Goal: Task Accomplishment & Management: Manage account settings

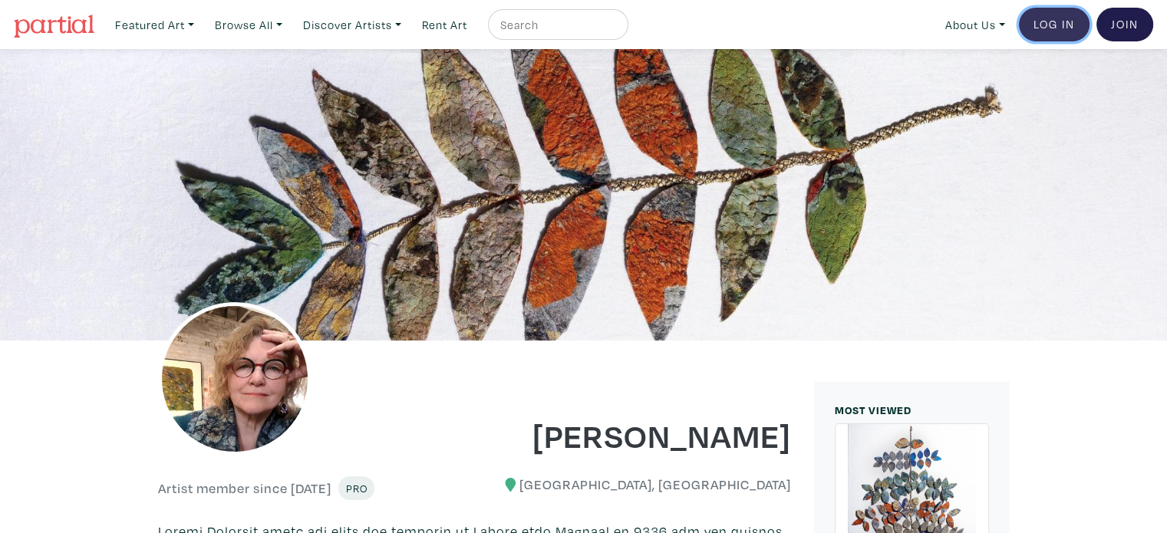
click at [1049, 20] on link "Log In" at bounding box center [1054, 25] width 71 height 34
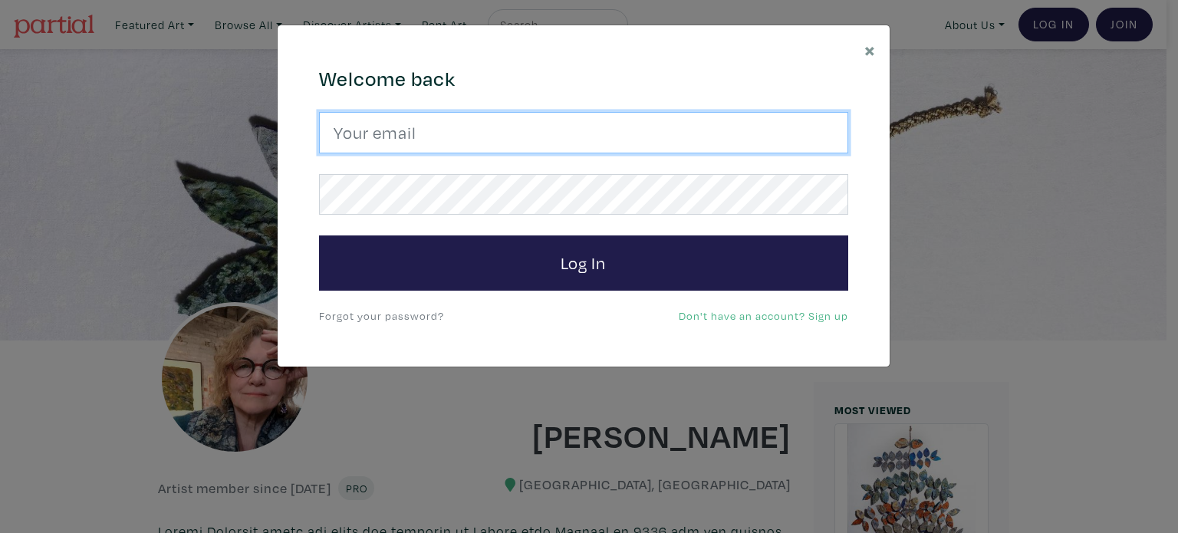
click at [589, 134] on input "email" at bounding box center [583, 132] width 529 height 41
type input "[EMAIL_ADDRESS][DOMAIN_NAME]"
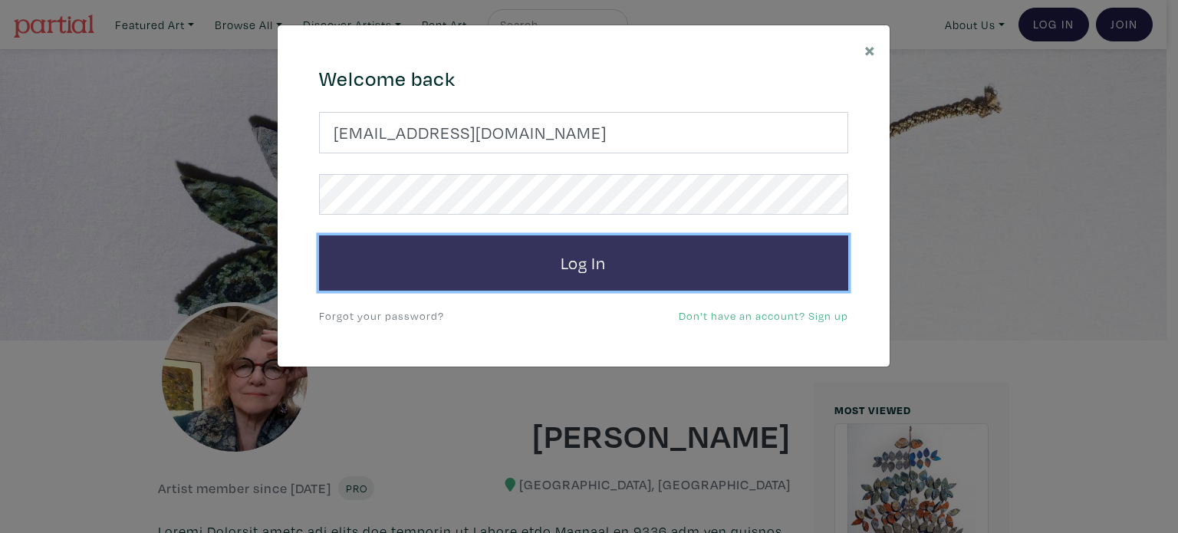
click at [561, 262] on button "Log In" at bounding box center [583, 262] width 529 height 55
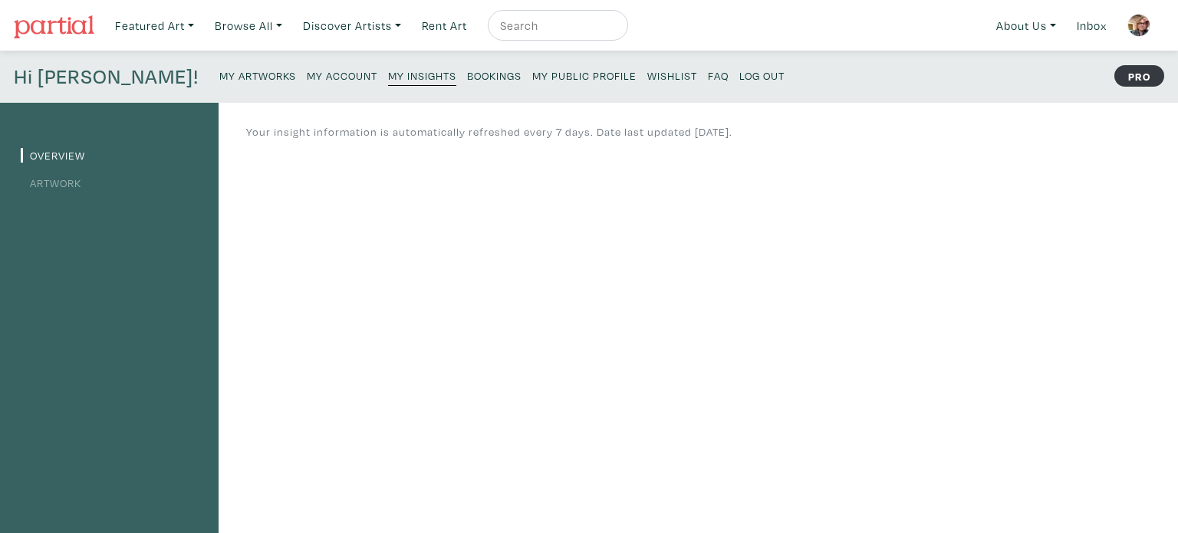
click at [219, 70] on small "My Artworks" at bounding box center [257, 75] width 77 height 15
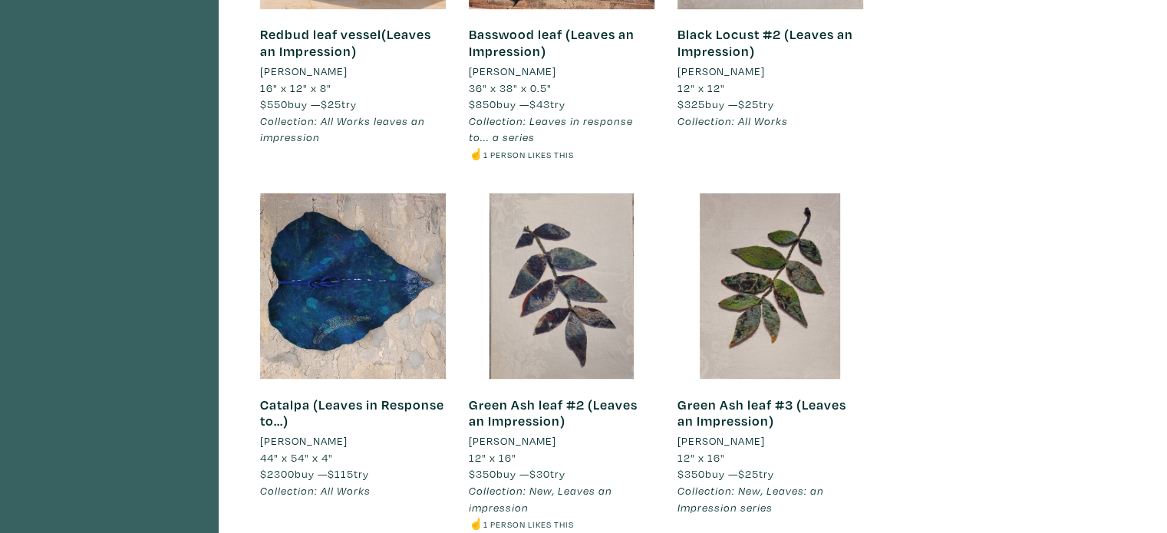
scroll to position [690, 0]
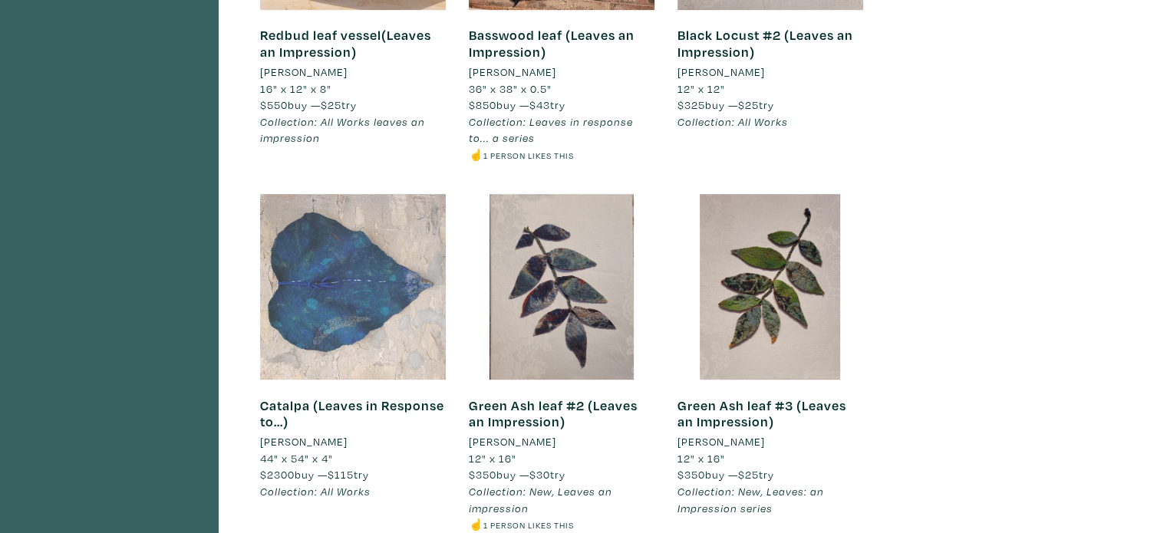
click at [371, 287] on div at bounding box center [353, 287] width 186 height 186
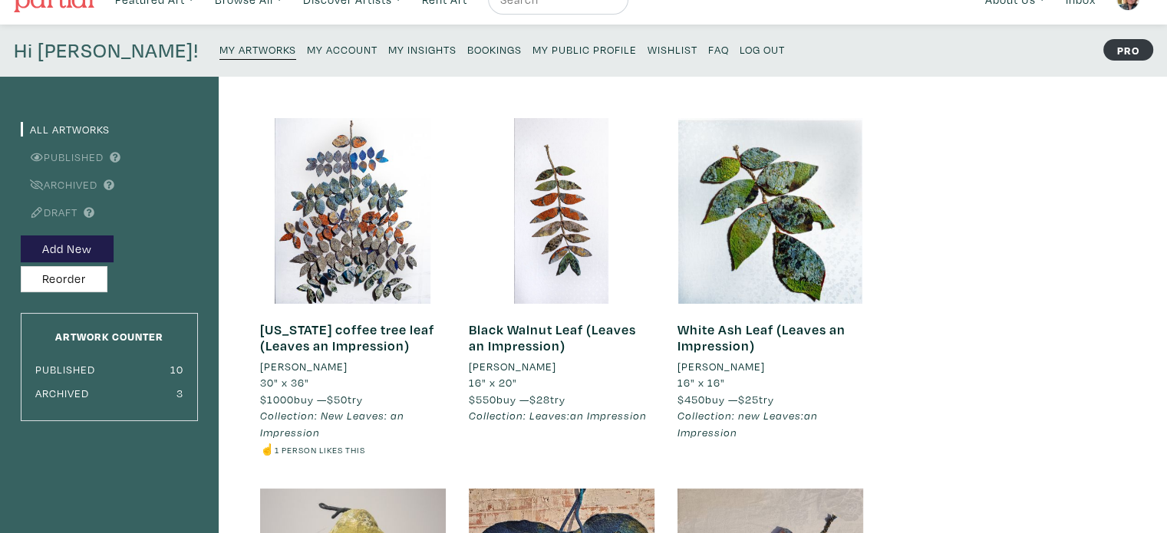
scroll to position [0, 0]
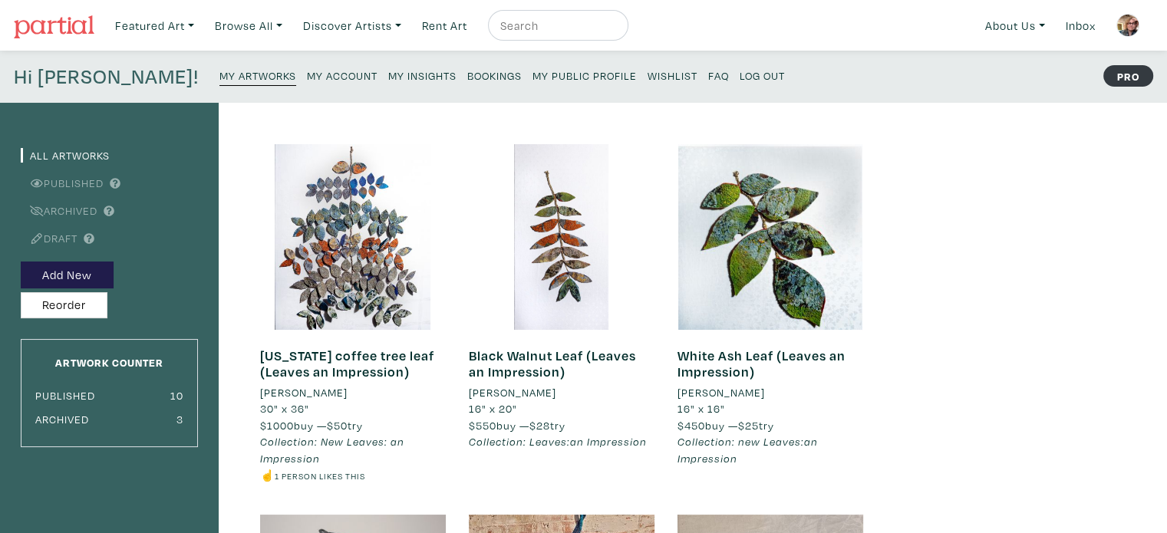
click at [739, 73] on small "Log Out" at bounding box center [761, 75] width 45 height 15
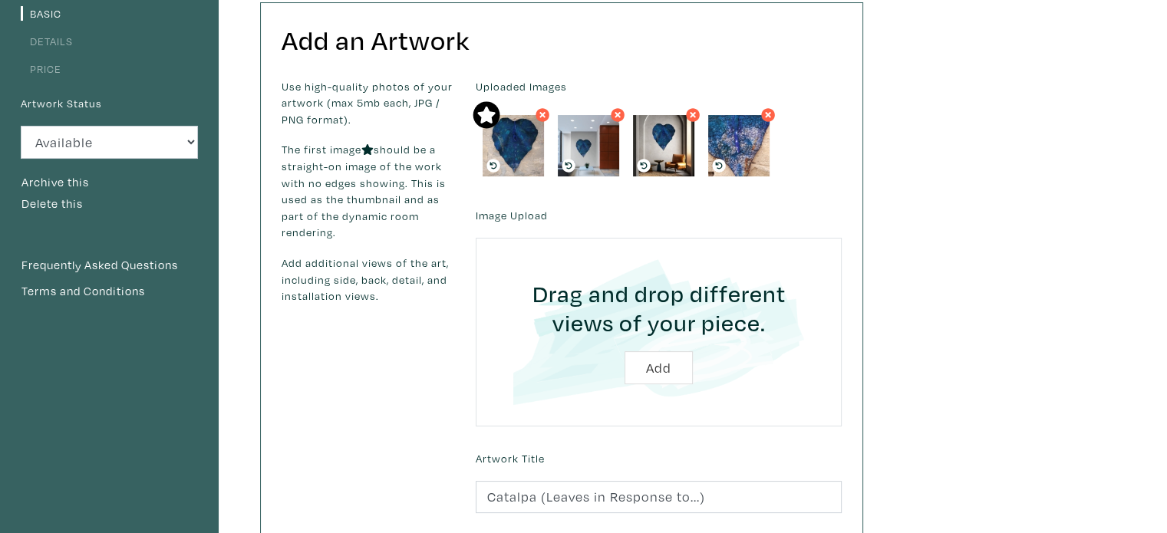
scroll to position [230, 0]
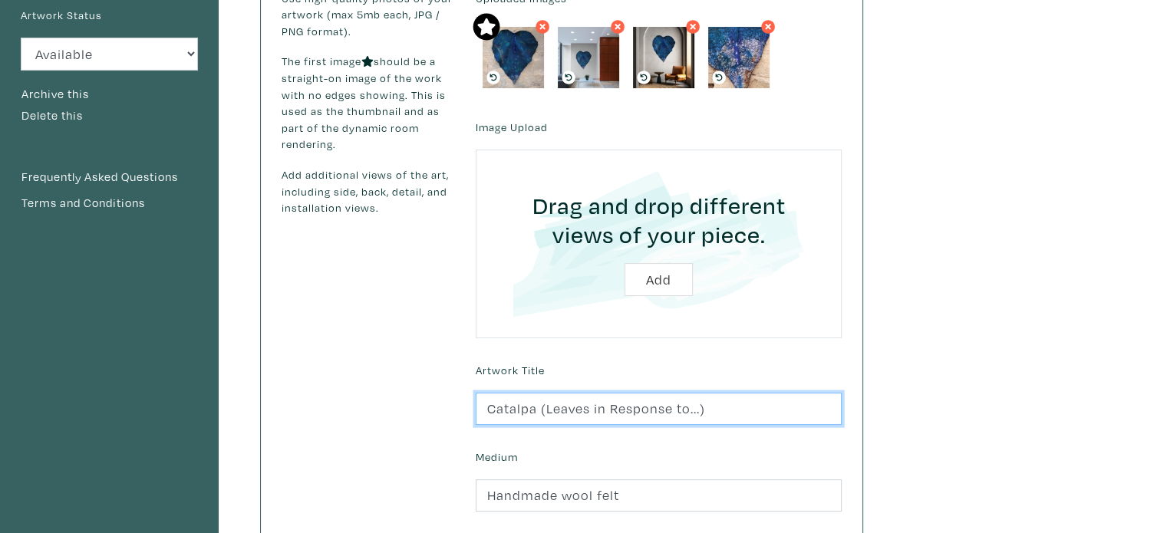
drag, startPoint x: 537, startPoint y: 407, endPoint x: 795, endPoint y: 402, distance: 257.8
click at [795, 402] on input "Catalpa (Leaves in Response to...)" at bounding box center [659, 409] width 366 height 33
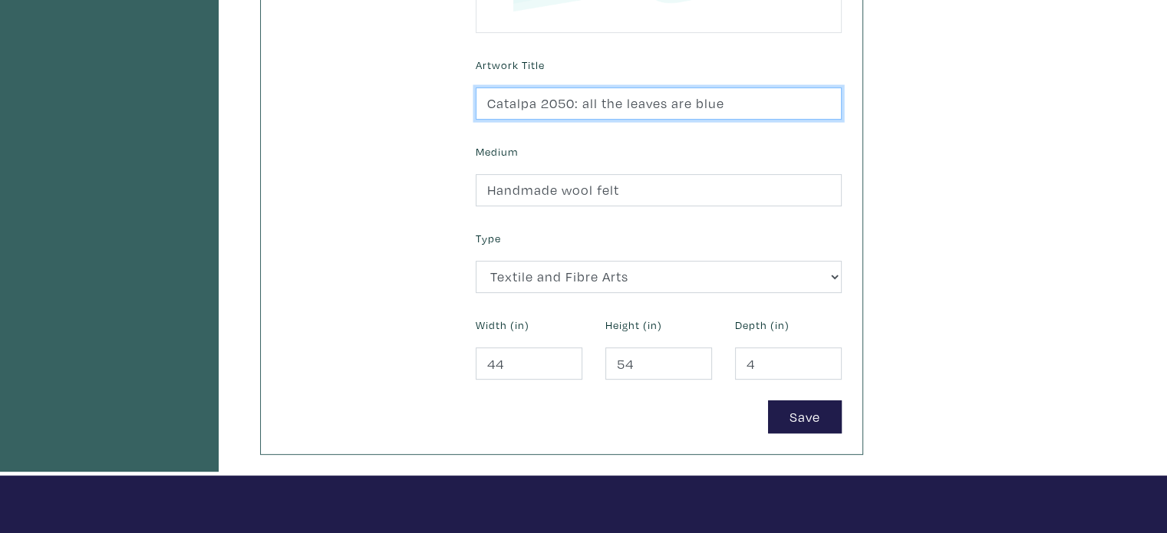
scroll to position [537, 0]
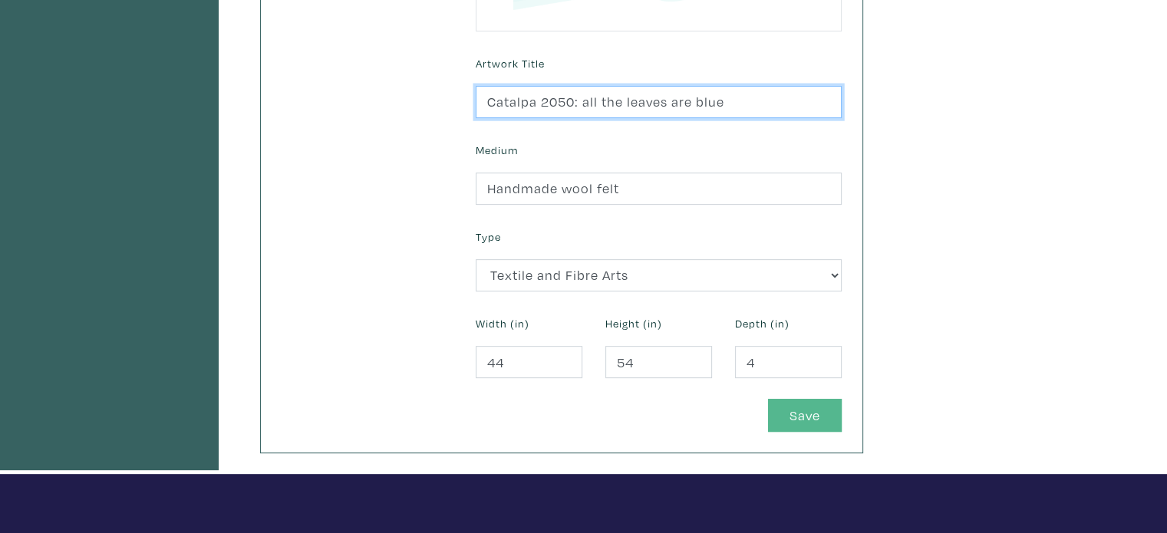
type input "Catalpa 2050: all the leaves are blue"
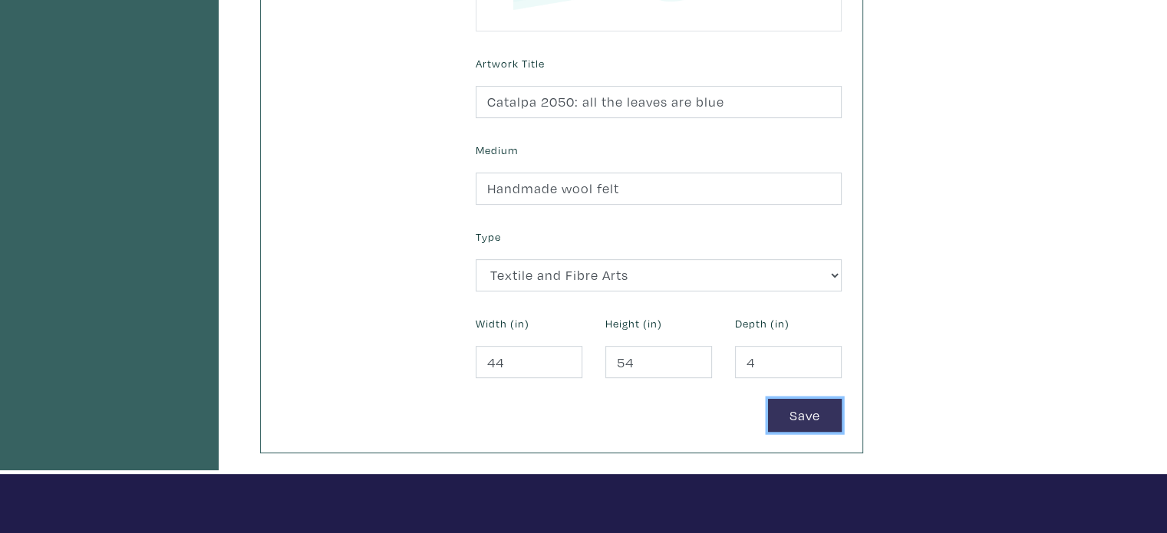
click at [791, 420] on button "Save" at bounding box center [805, 415] width 74 height 33
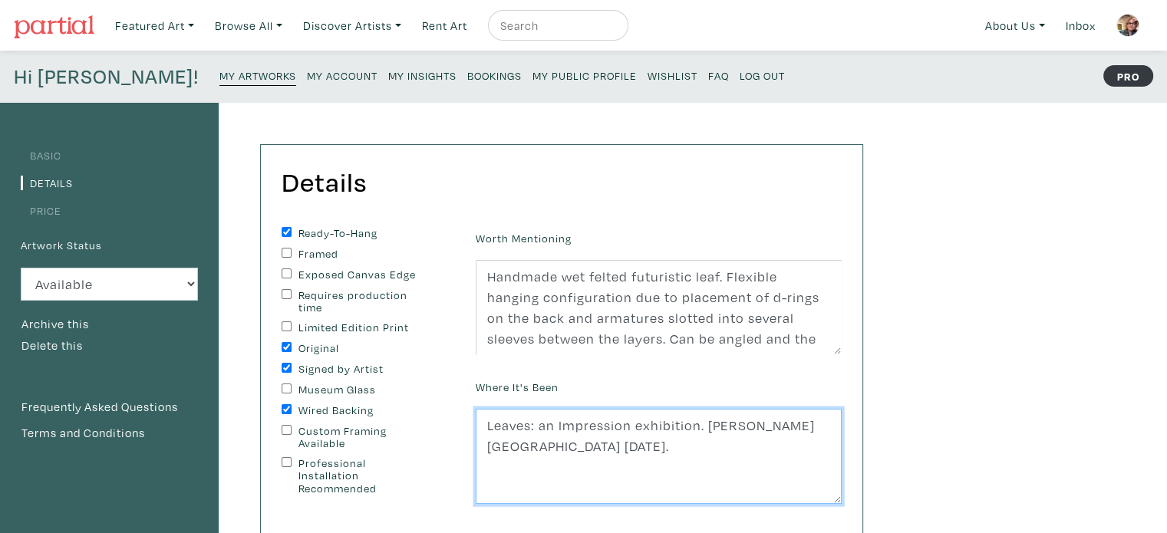
click at [567, 444] on textarea "Leaves: an Impression exhibition. Leslie Grove Gallery August 2024." at bounding box center [659, 456] width 366 height 95
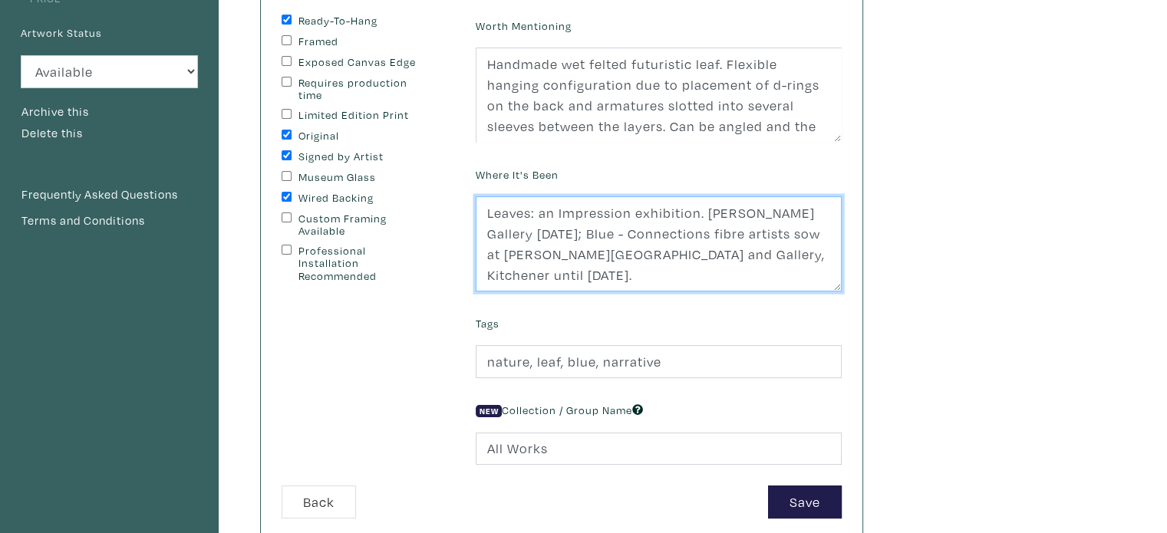
scroll to position [307, 0]
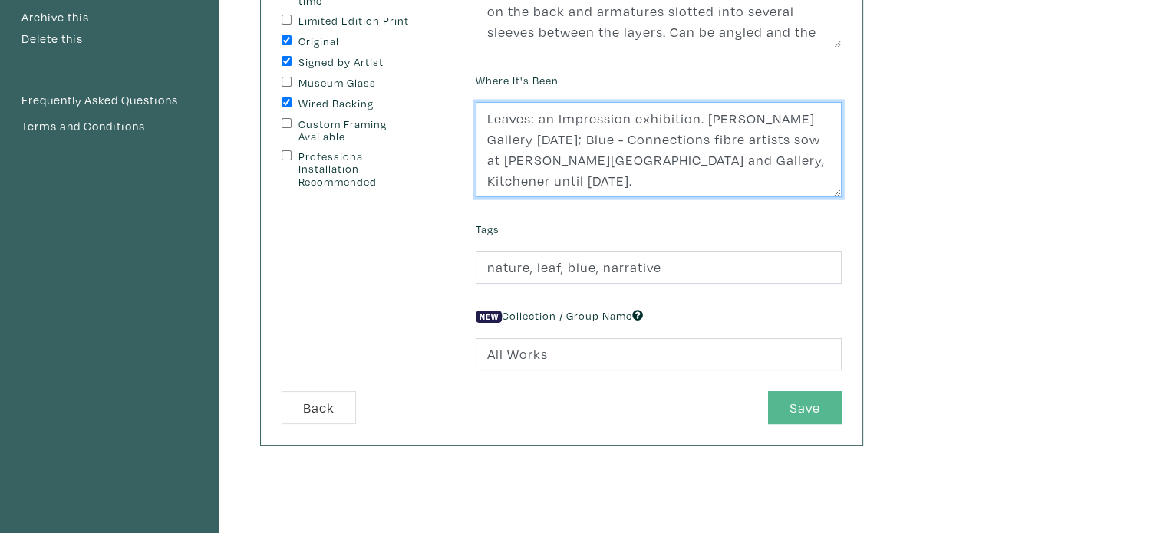
type textarea "Leaves: an Impression exhibition. Leslie Grove Gallery August 2024; Blue - Conn…"
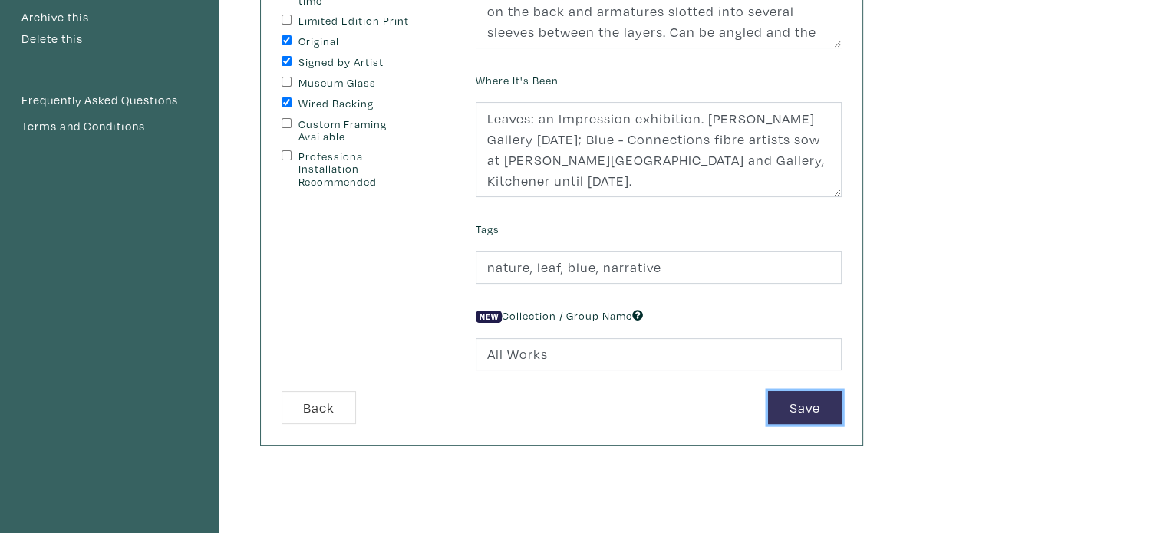
click at [807, 404] on button "Save" at bounding box center [805, 407] width 74 height 33
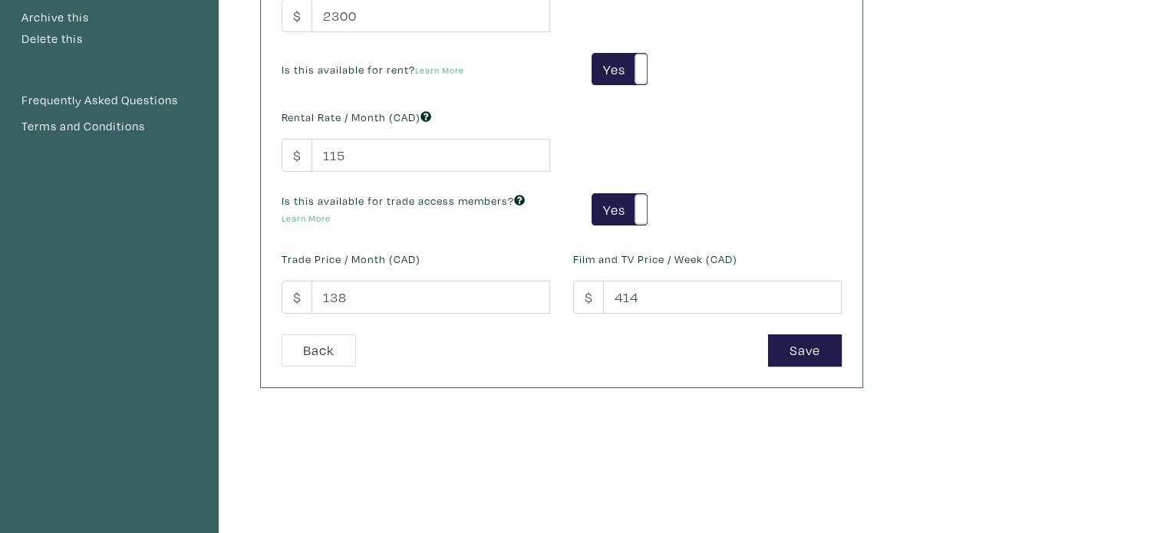
scroll to position [384, 0]
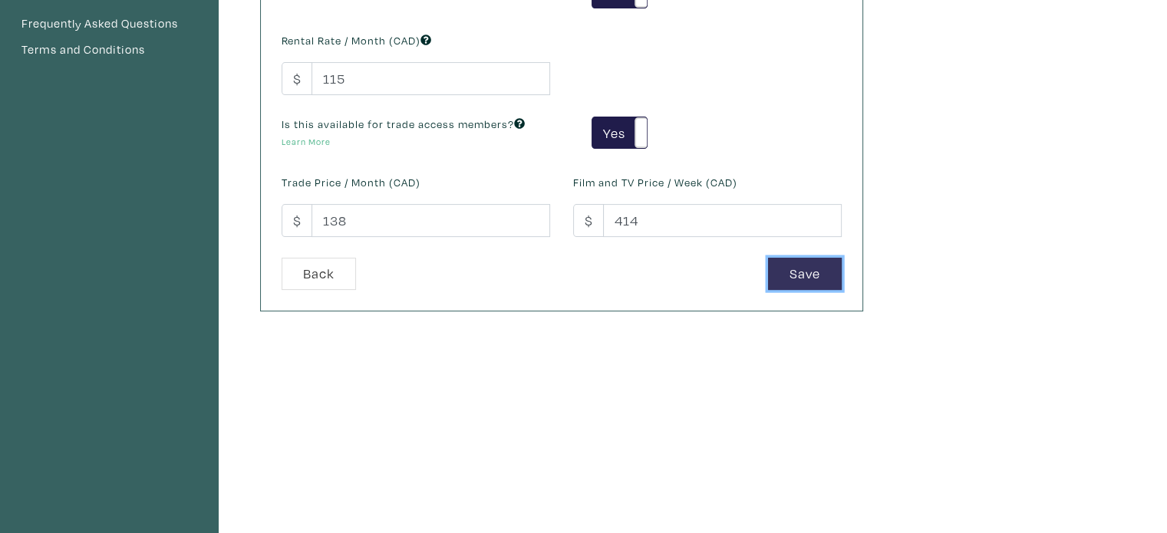
click at [801, 273] on button "Save" at bounding box center [805, 274] width 74 height 33
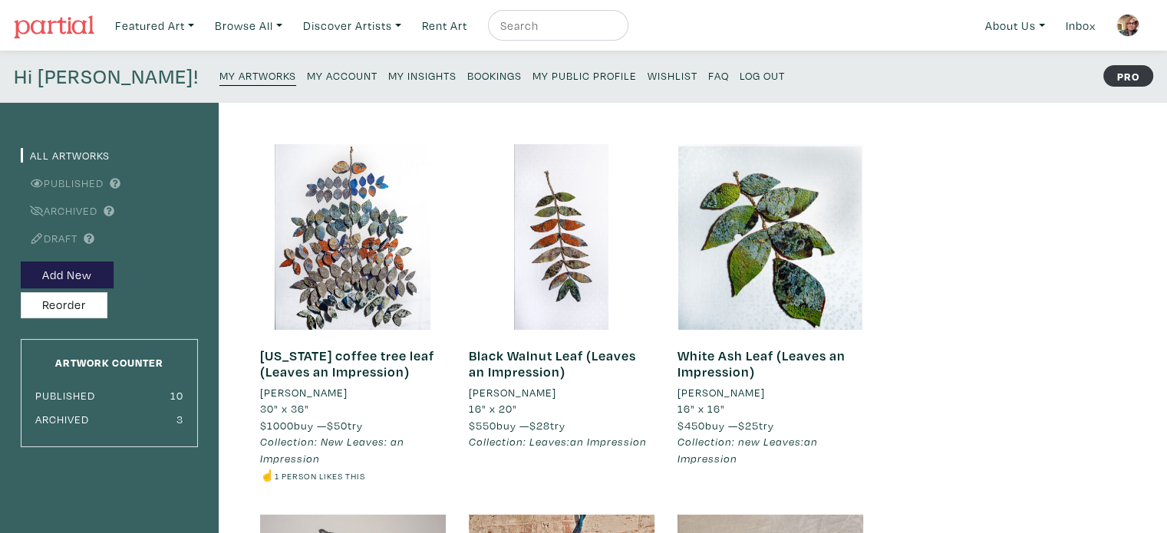
click at [739, 75] on small "Log Out" at bounding box center [761, 75] width 45 height 15
